Goal: Find specific page/section: Find specific page/section

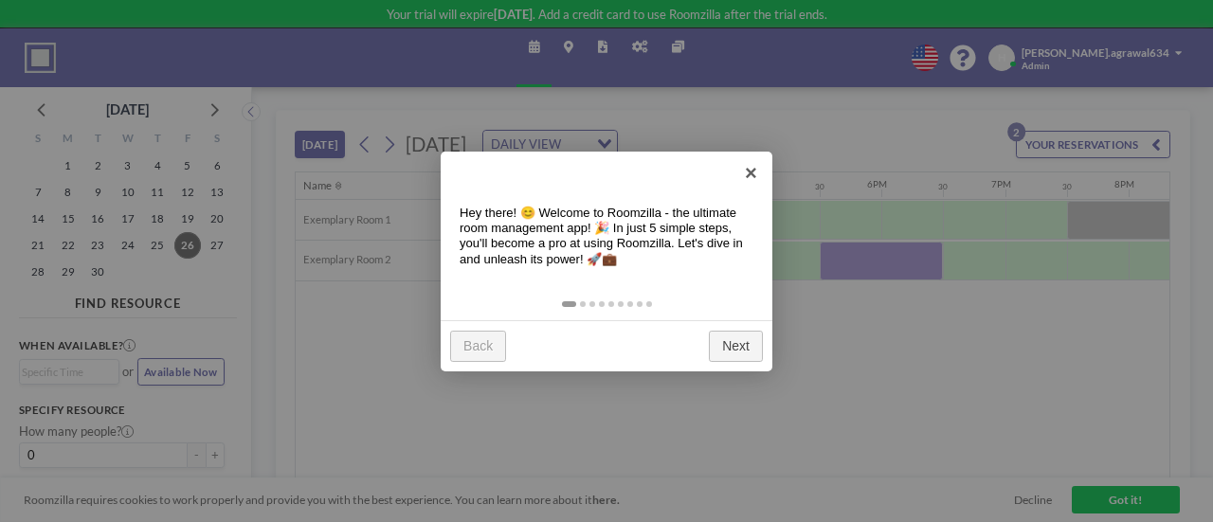
scroll to position [0, 1909]
click at [745, 178] on link "×" at bounding box center [751, 173] width 43 height 43
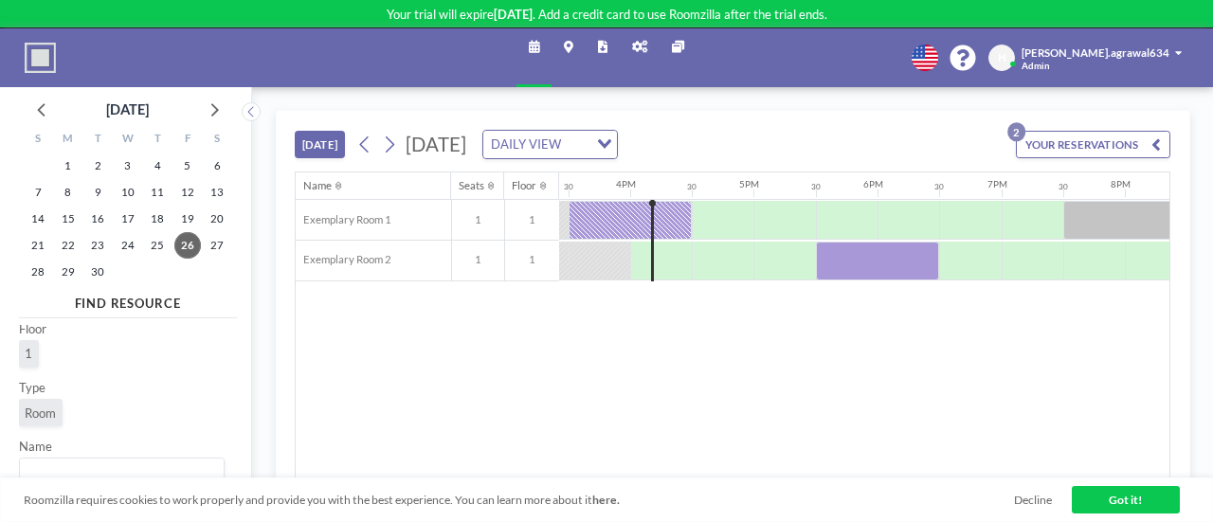
scroll to position [0, 0]
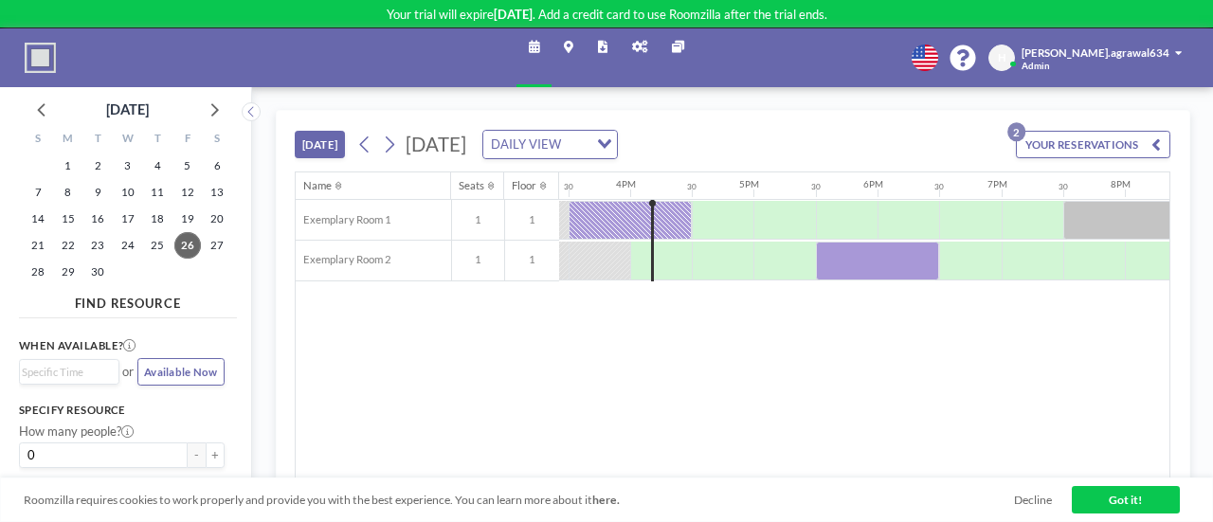
click at [44, 48] on img at bounding box center [40, 58] width 31 height 31
click at [55, 100] on div at bounding box center [42, 109] width 28 height 28
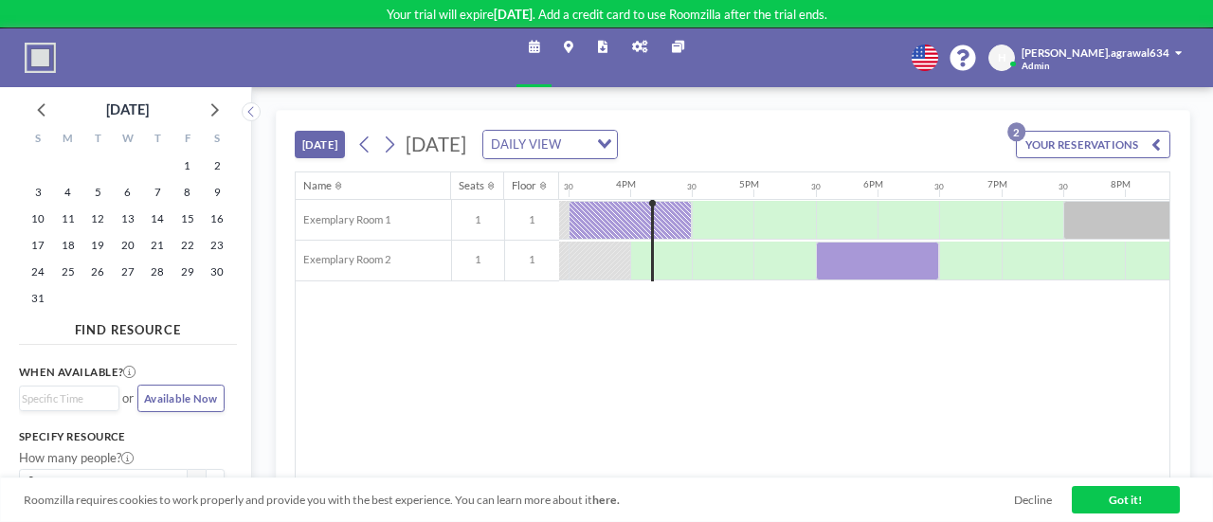
click at [608, 65] on link "Reports" at bounding box center [603, 57] width 34 height 58
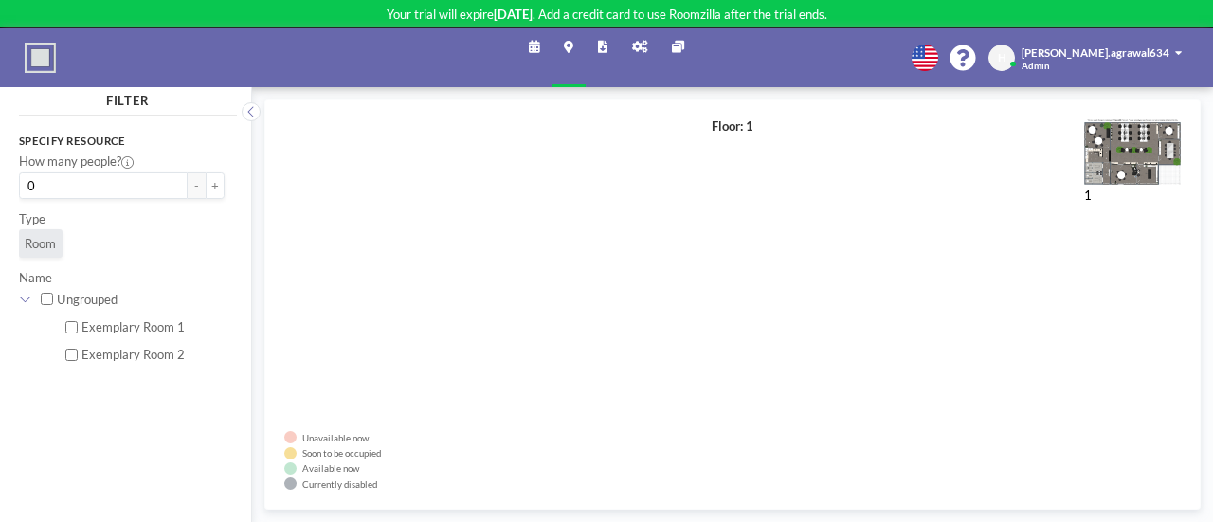
click at [601, 62] on link "Reports" at bounding box center [603, 57] width 34 height 58
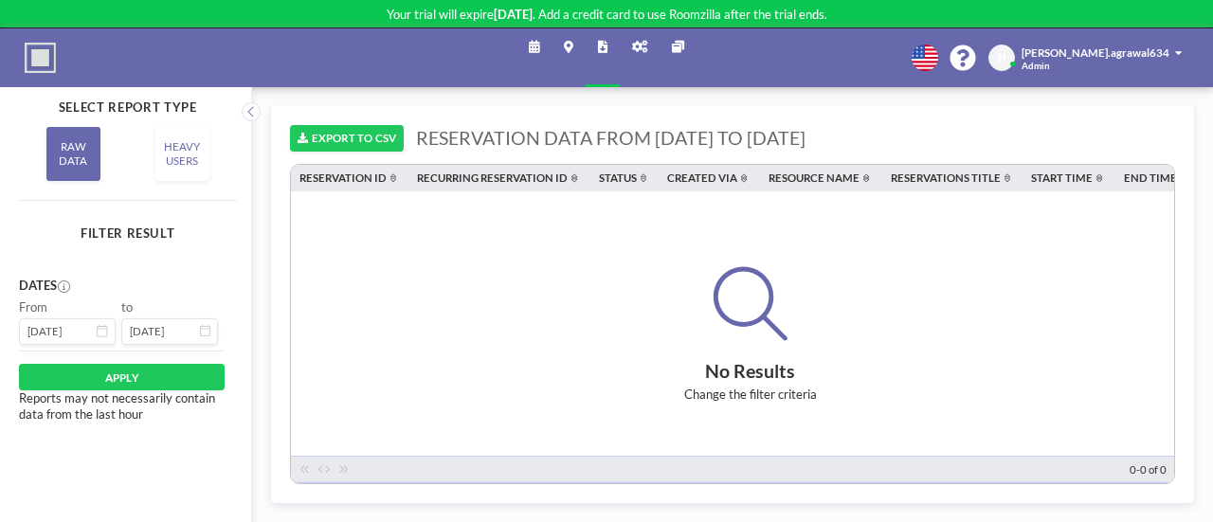
click at [531, 62] on link "Schedule" at bounding box center [533, 57] width 35 height 58
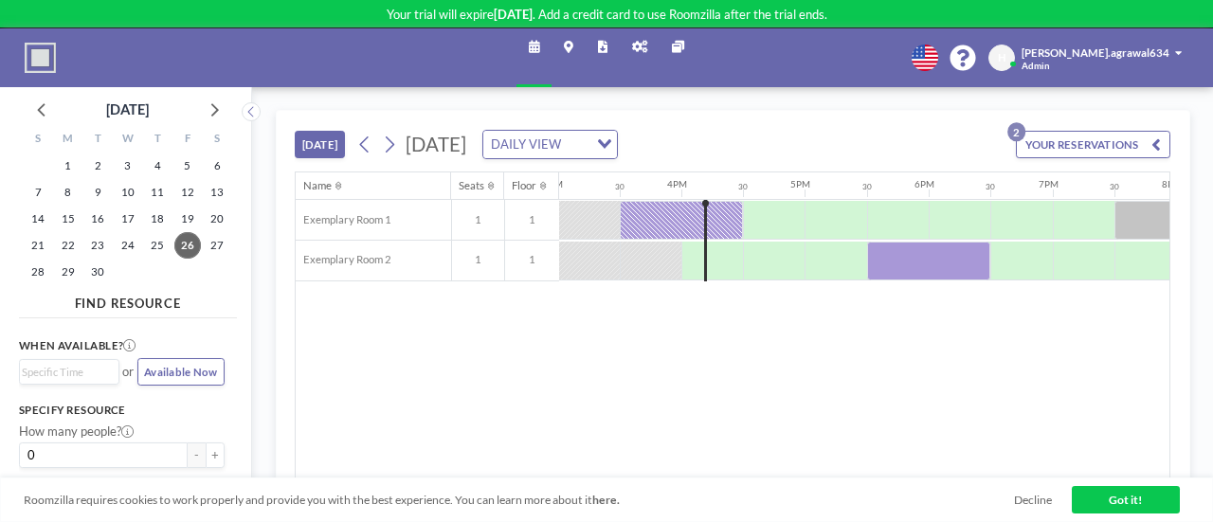
scroll to position [0, 1909]
